Goal: Information Seeking & Learning: Learn about a topic

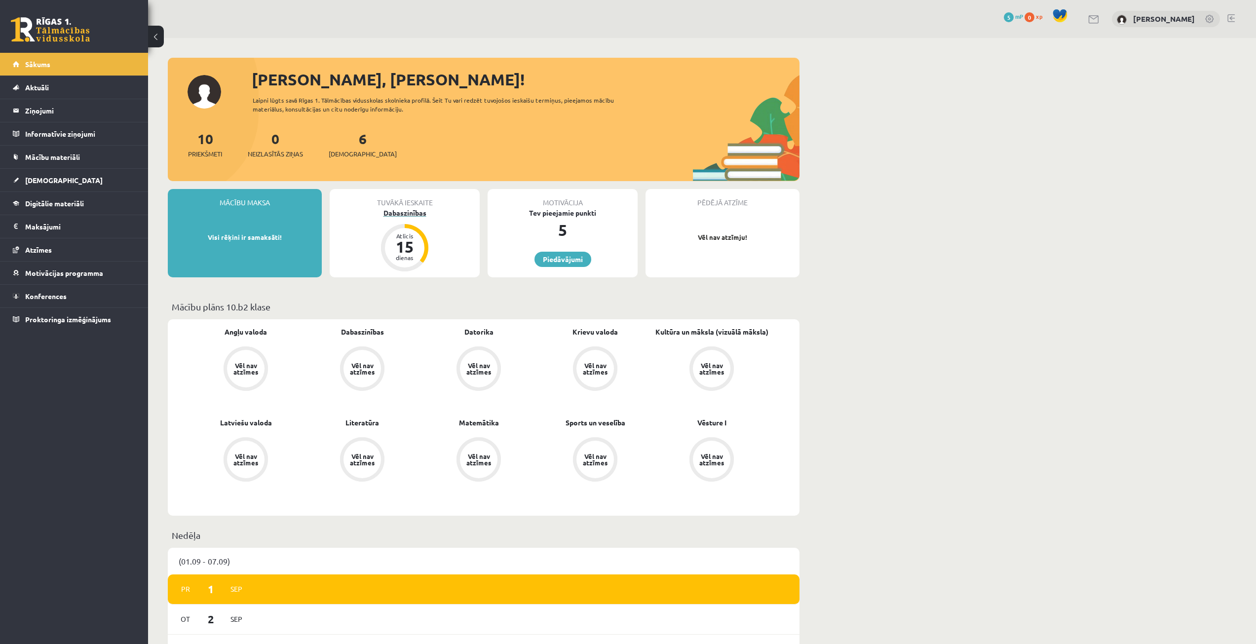
click at [392, 243] on div "15" at bounding box center [405, 247] width 30 height 16
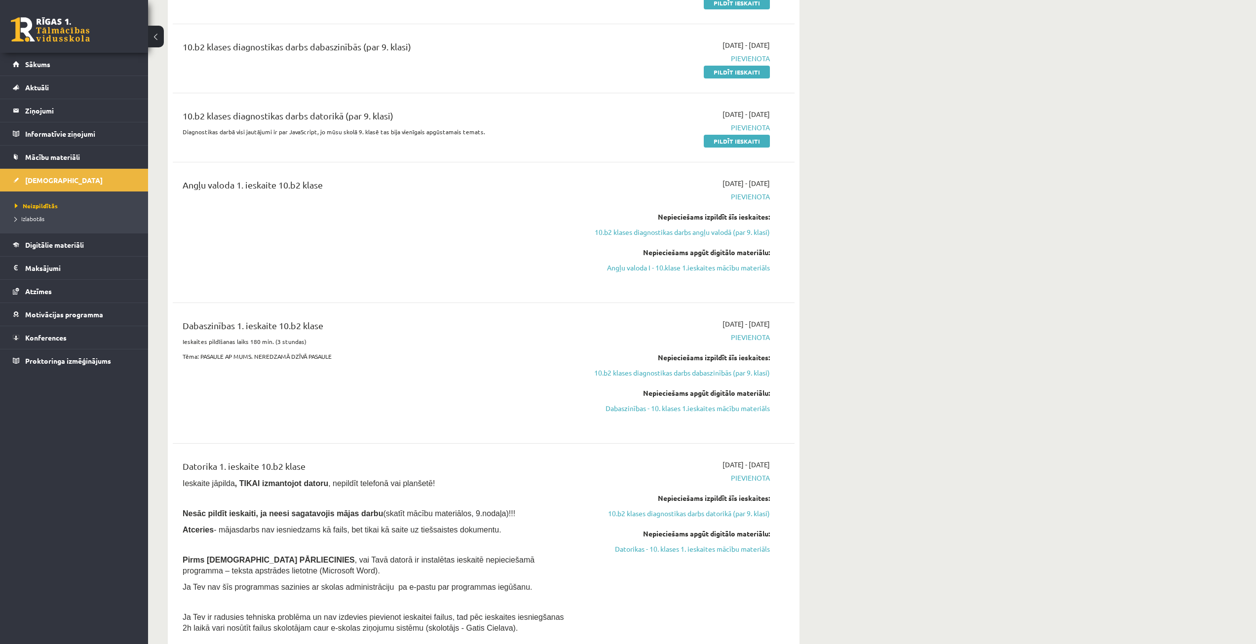
scroll to position [247, 0]
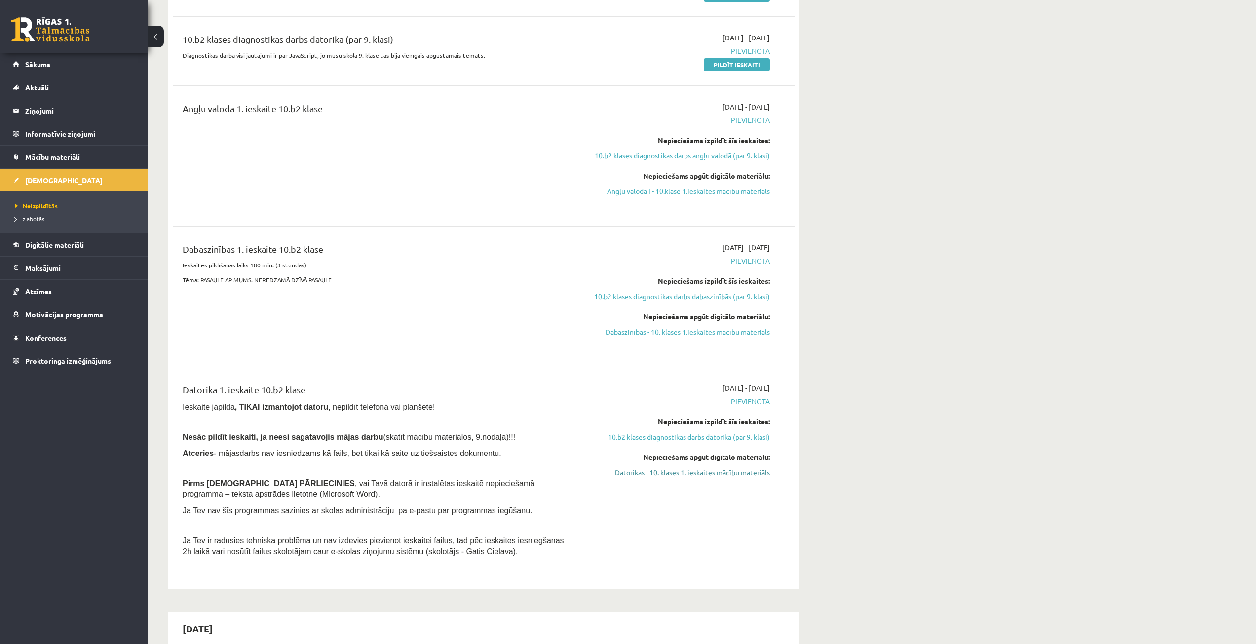
click at [712, 475] on link "Datorikas - 10. klases 1. ieskaites mācību materiāls" at bounding box center [677, 472] width 186 height 10
click at [615, 468] on link "Datorikas - 10. klases 1. ieskaites mācību materiāls" at bounding box center [677, 472] width 186 height 10
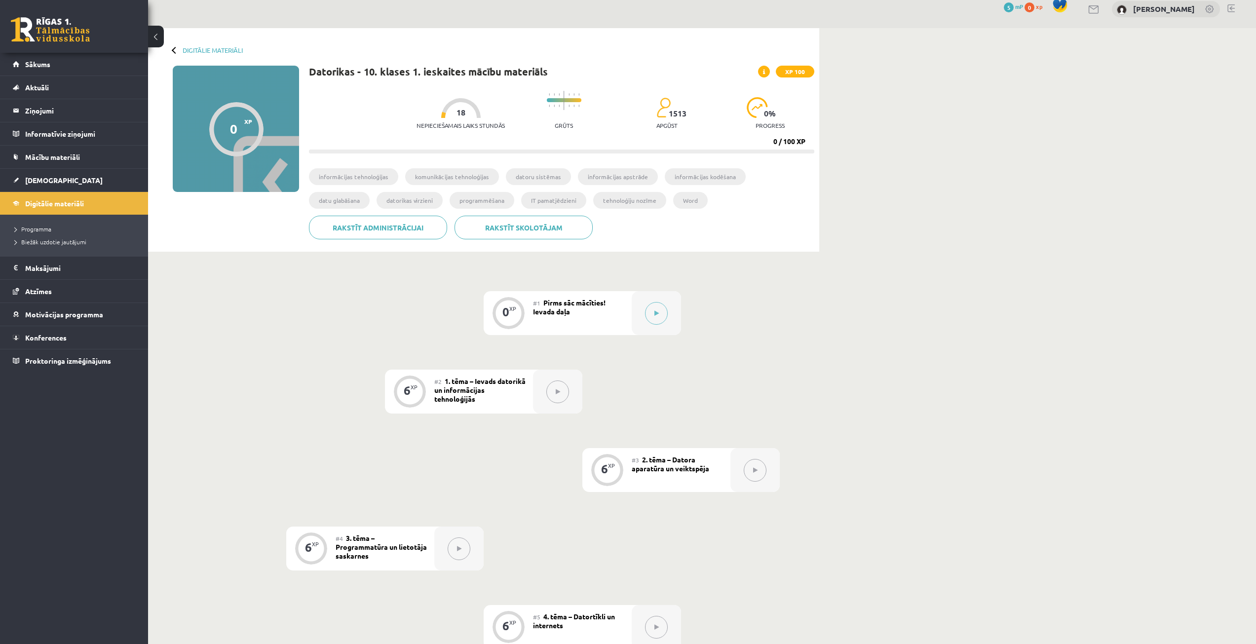
scroll to position [5, 0]
